Goal: Information Seeking & Learning: Learn about a topic

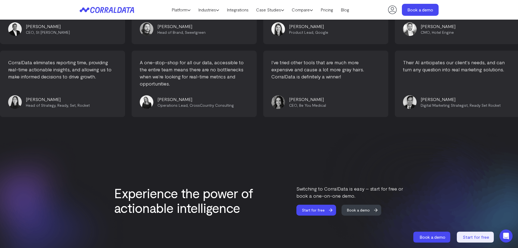
scroll to position [2323, 0]
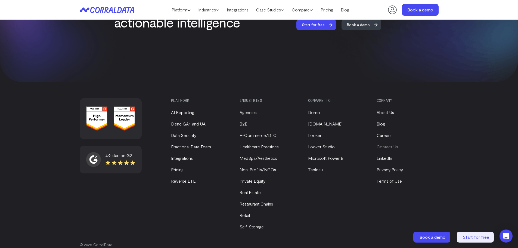
click at [391, 144] on link "Contact Us" at bounding box center [387, 146] width 21 height 5
click at [383, 155] on link "LinkedIn" at bounding box center [385, 157] width 16 height 5
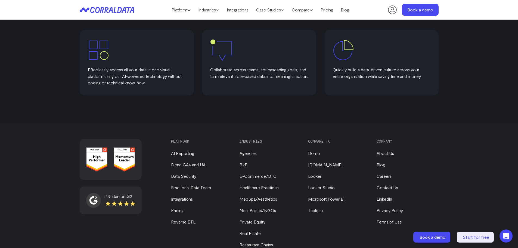
scroll to position [355, 0]
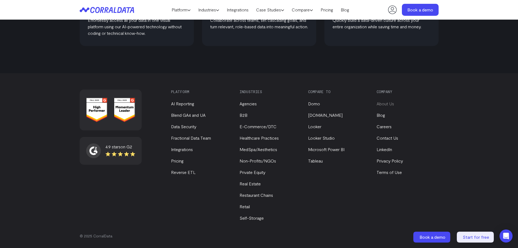
click at [388, 103] on link "About Us" at bounding box center [385, 103] width 17 height 5
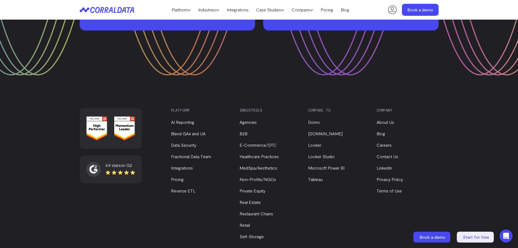
scroll to position [739, 0]
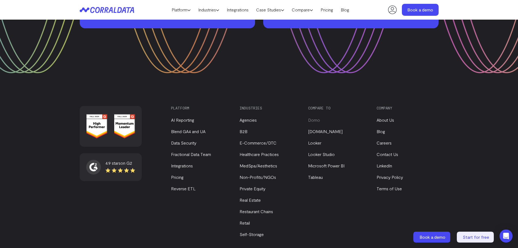
click at [314, 117] on link "Domo" at bounding box center [314, 119] width 12 height 5
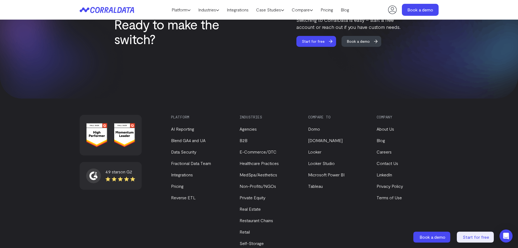
scroll to position [1619, 0]
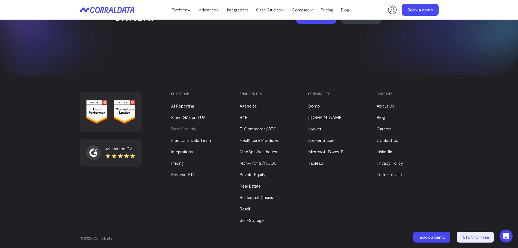
click at [184, 126] on link "Data Security" at bounding box center [183, 128] width 25 height 5
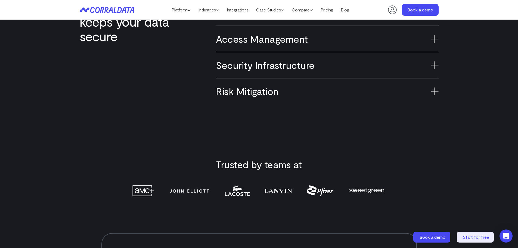
scroll to position [424, 0]
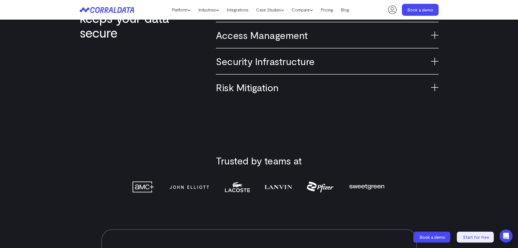
click at [432, 84] on icon at bounding box center [435, 88] width 8 height 8
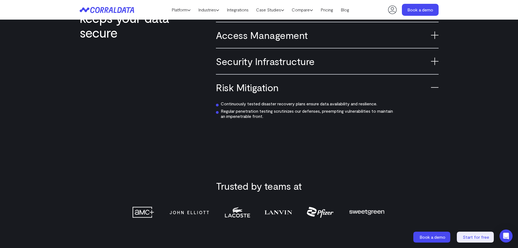
click at [434, 63] on icon at bounding box center [435, 61] width 8 height 8
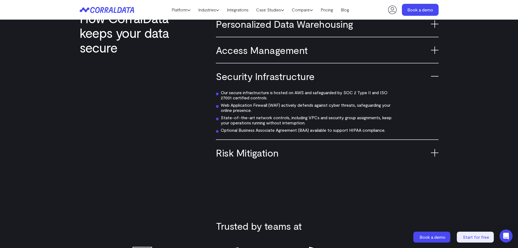
scroll to position [397, 0]
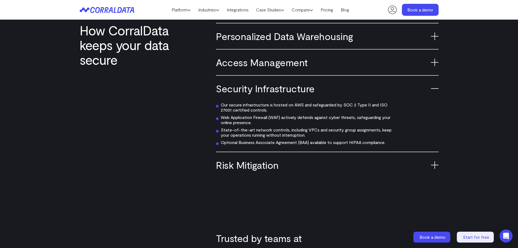
click at [434, 60] on icon at bounding box center [435, 62] width 8 height 8
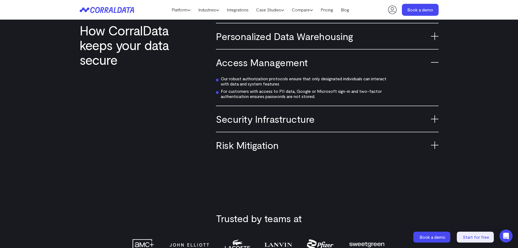
click at [434, 61] on icon at bounding box center [435, 62] width 8 height 8
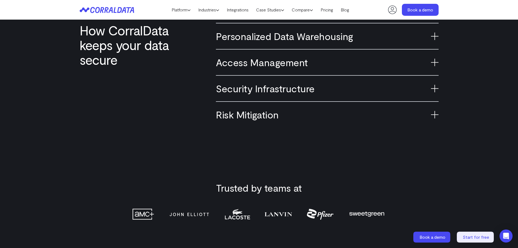
click at [434, 35] on icon at bounding box center [435, 36] width 8 height 8
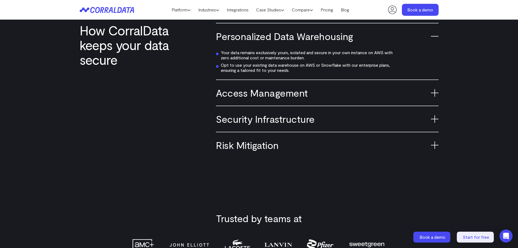
click at [434, 35] on icon at bounding box center [435, 36] width 8 height 8
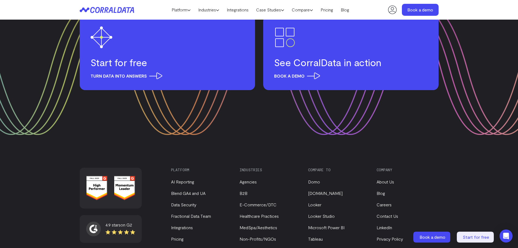
scroll to position [914, 0]
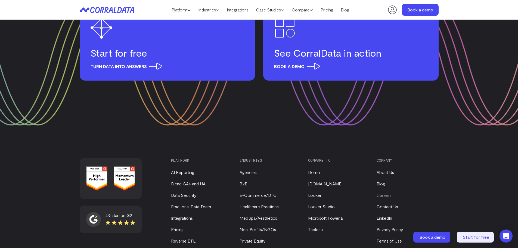
click at [384, 195] on link "Careers" at bounding box center [384, 194] width 15 height 5
